Goal: Find specific page/section: Find specific page/section

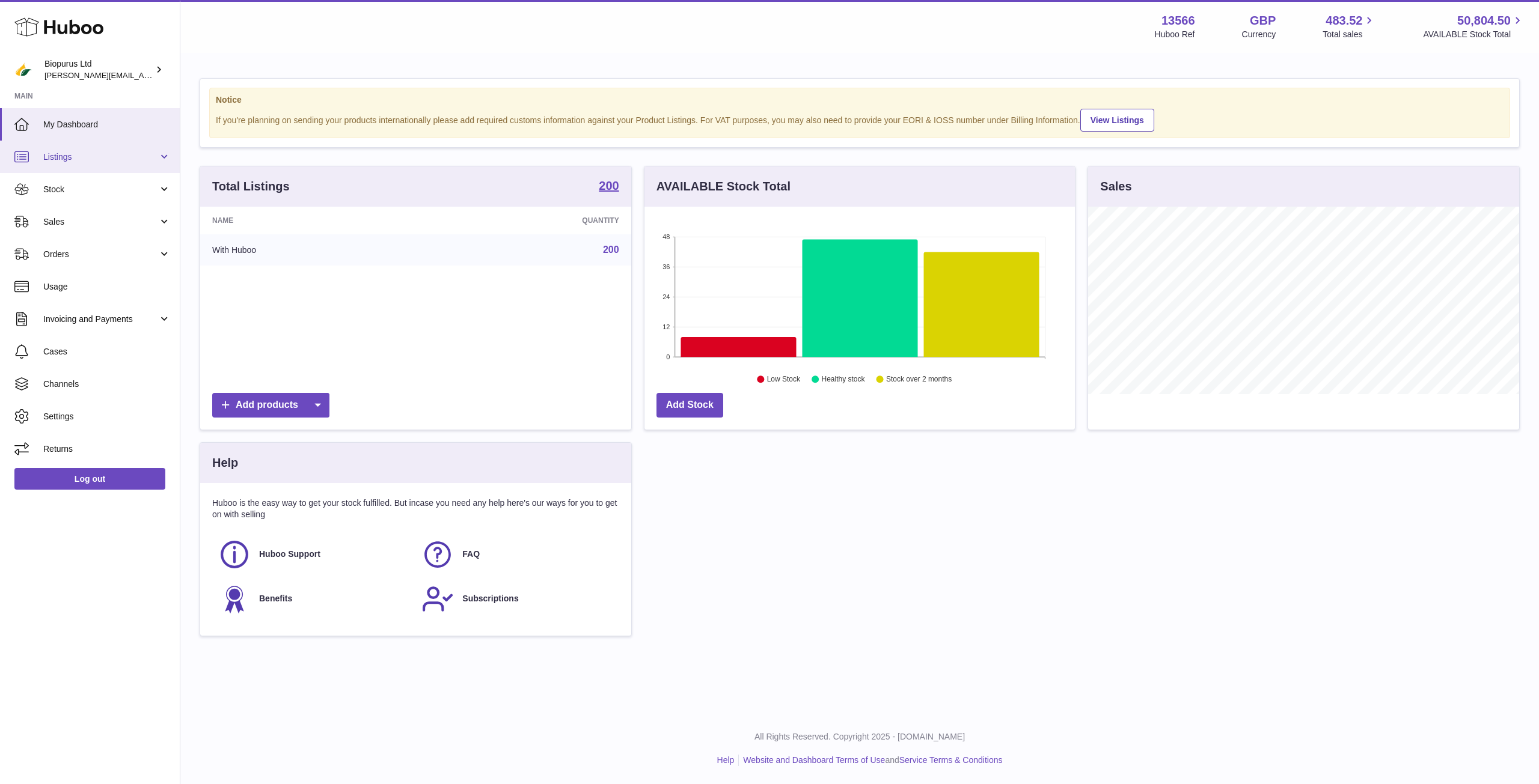
scroll to position [187, 431]
click at [67, 184] on span "Stock" at bounding box center [101, 190] width 115 height 12
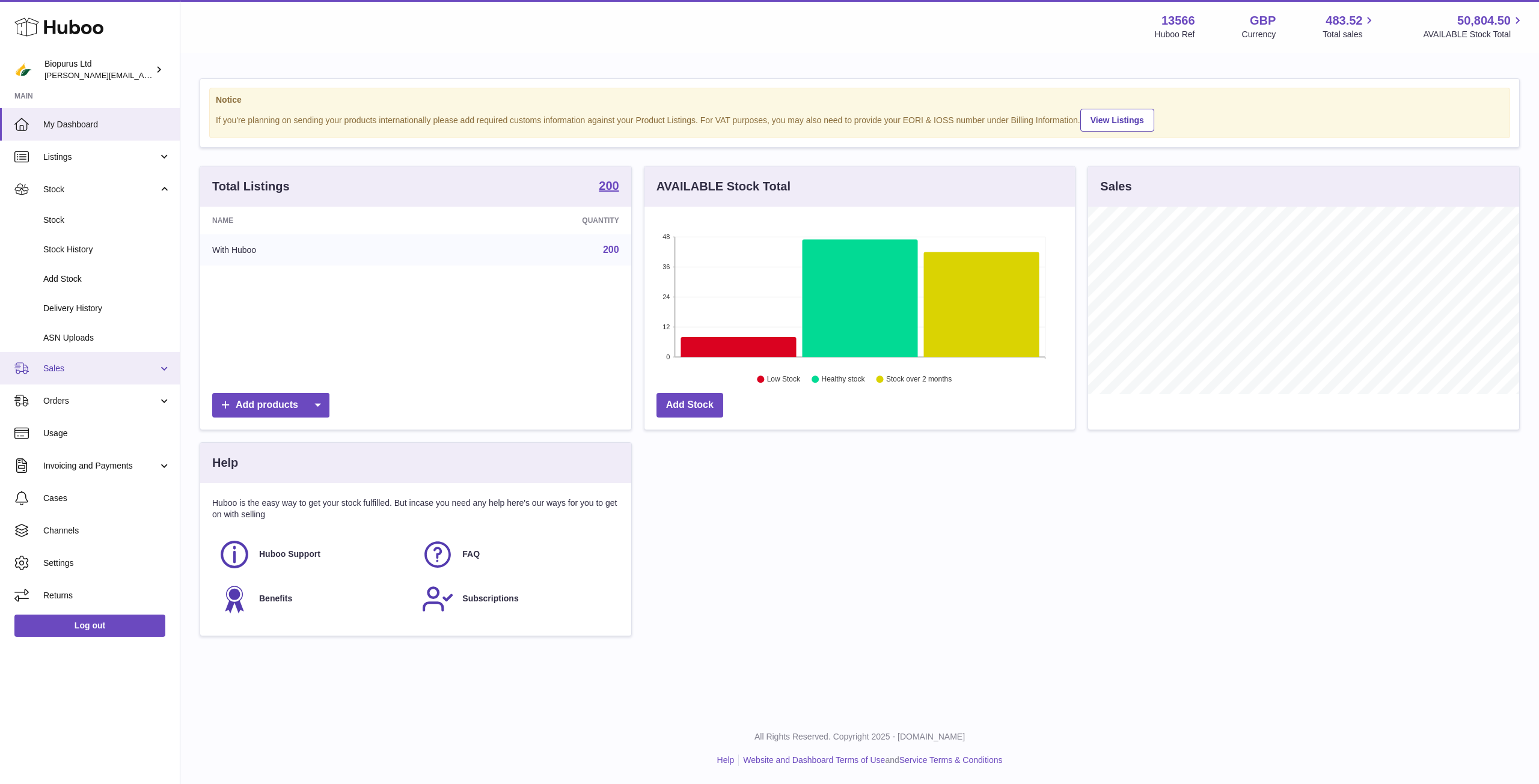
click at [90, 363] on span "Sales" at bounding box center [101, 369] width 115 height 12
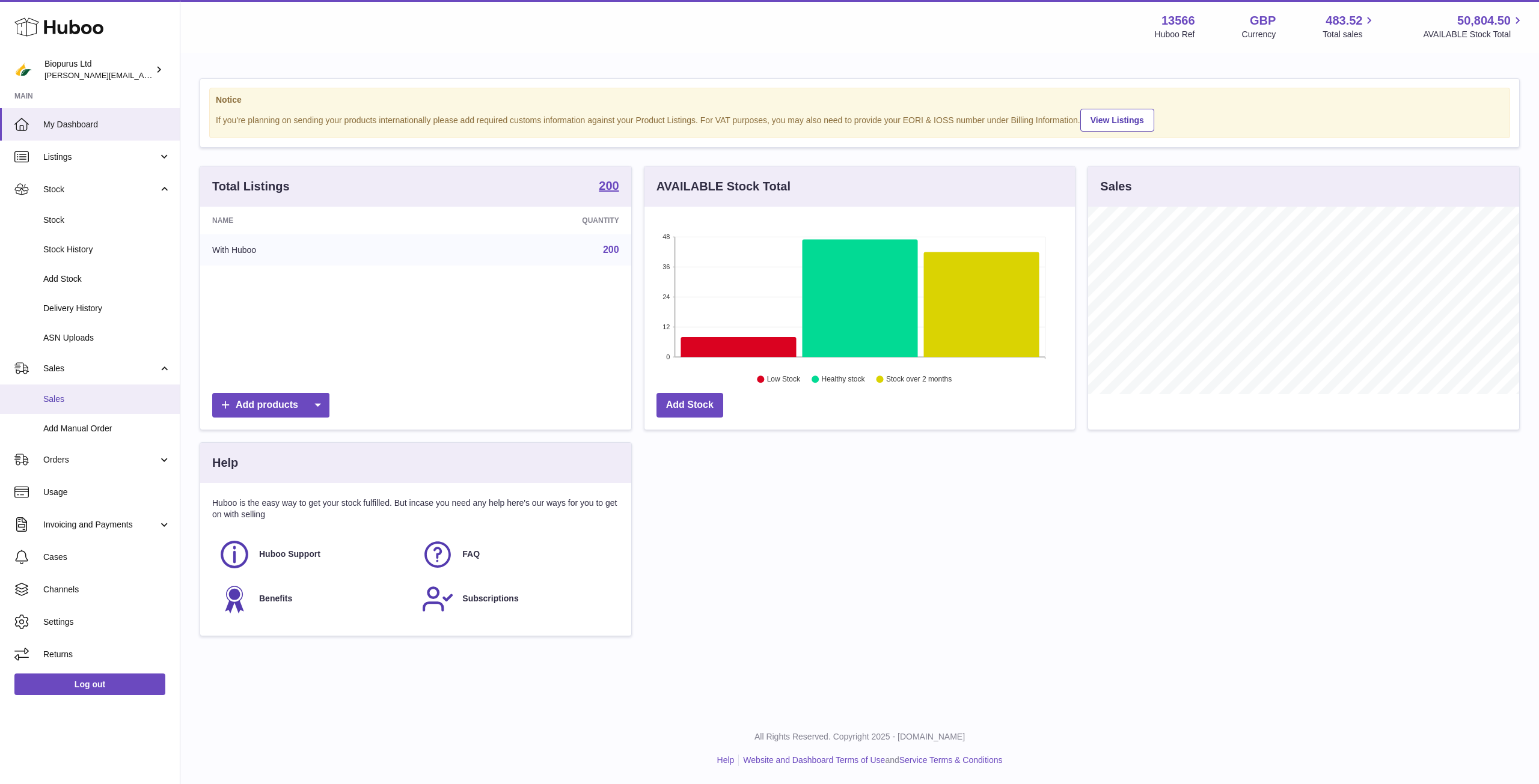
click at [156, 403] on span "Sales" at bounding box center [107, 400] width 128 height 12
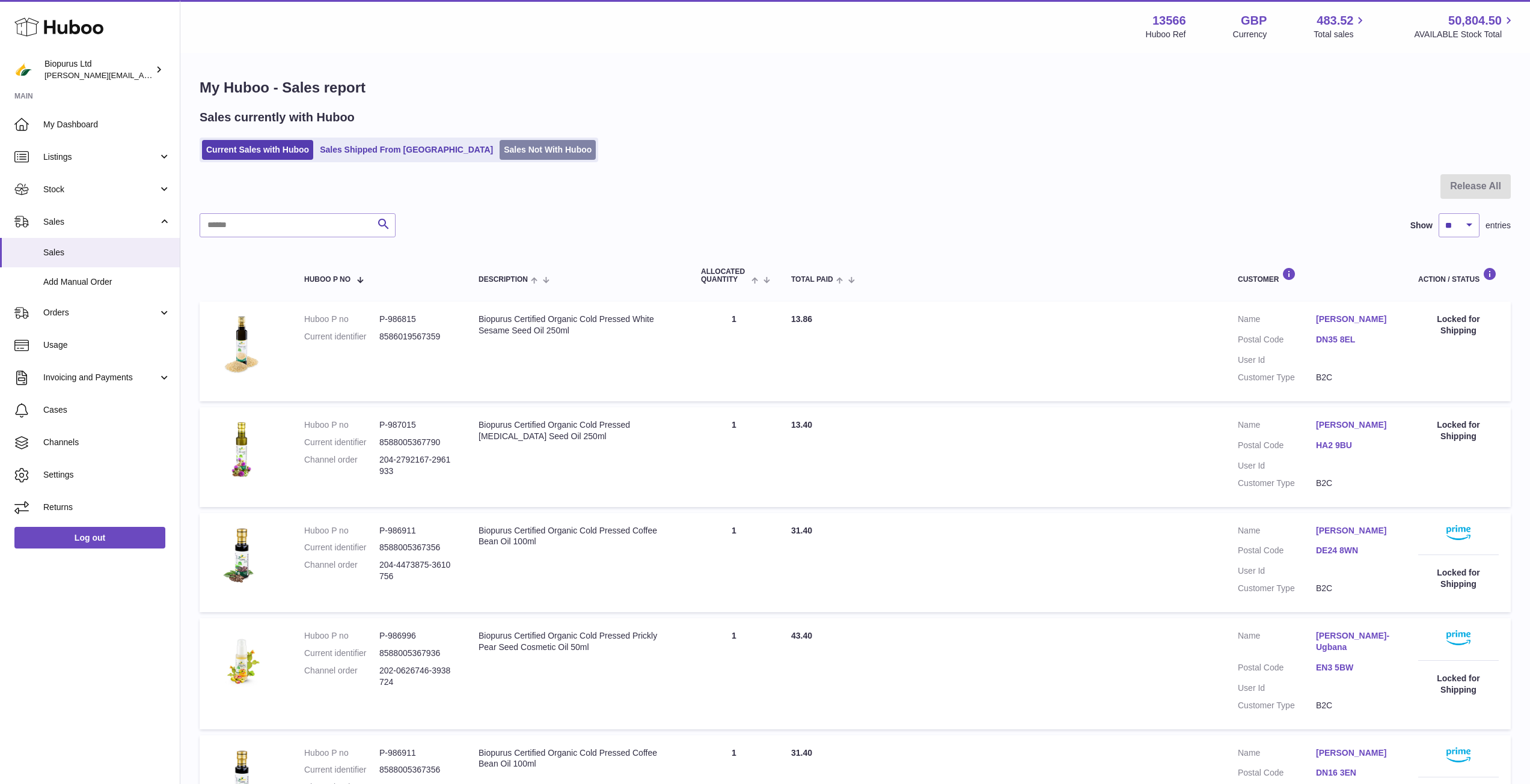
click at [499, 152] on link "Sales Not With Huboo" at bounding box center [547, 149] width 96 height 20
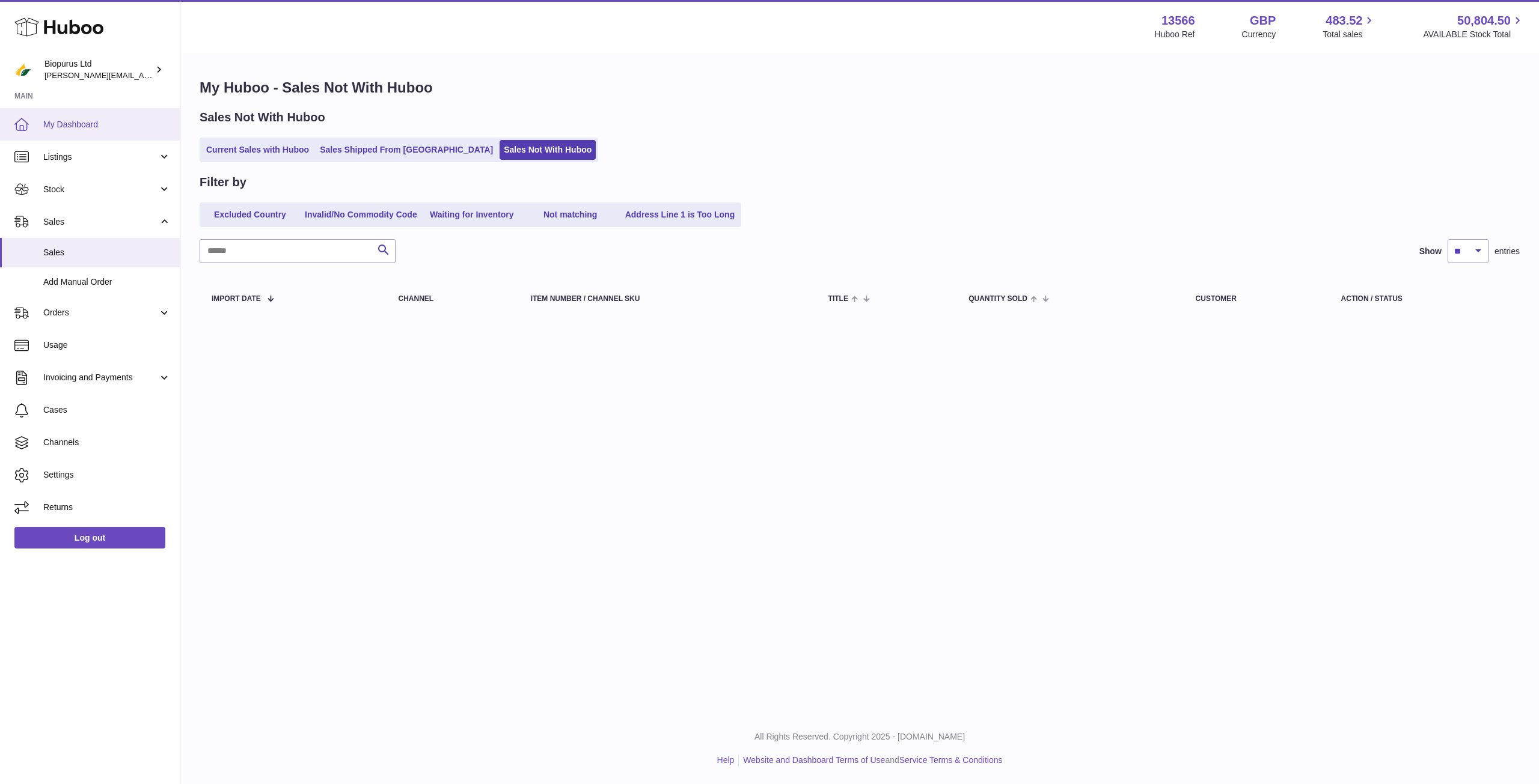
click at [47, 131] on link "My Dashboard" at bounding box center [89, 124] width 179 height 33
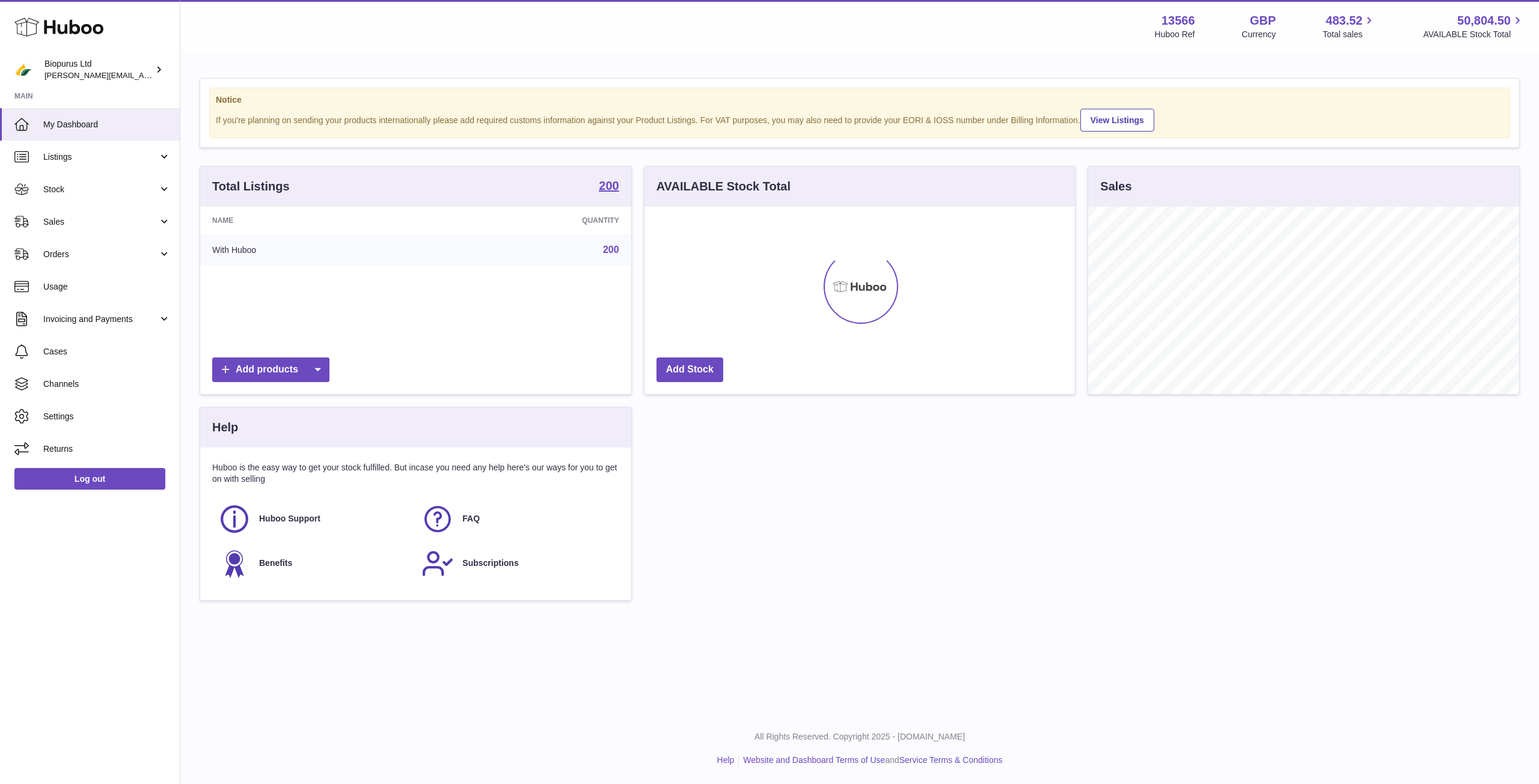
scroll to position [187, 431]
